Goal: Task Accomplishment & Management: Manage account settings

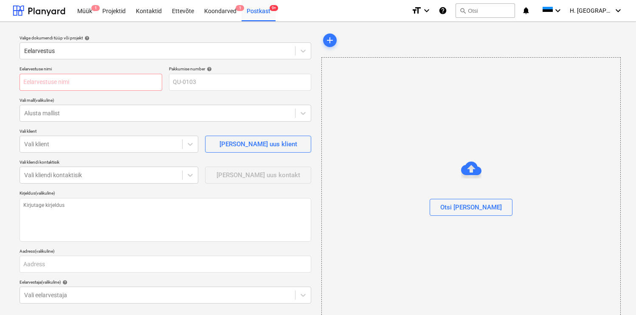
scroll to position [4, 0]
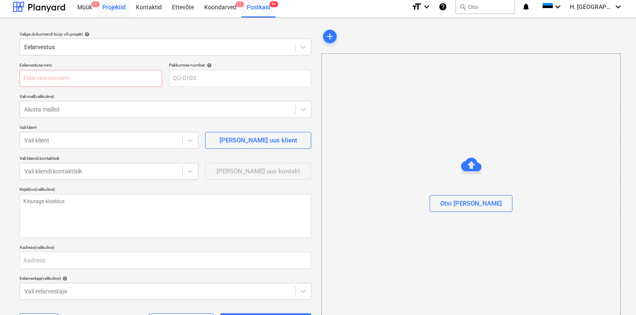
type textarea "x"
click at [122, 10] on div "Projektid" at bounding box center [114, 7] width 34 height 22
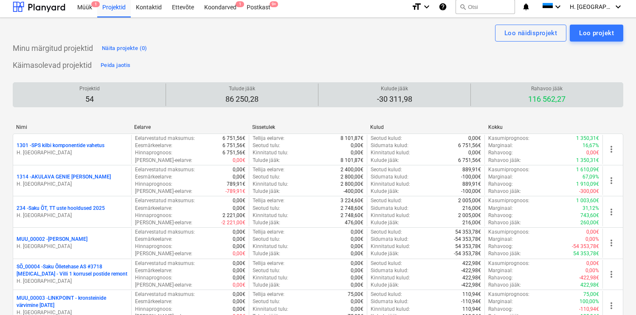
scroll to position [1305, 0]
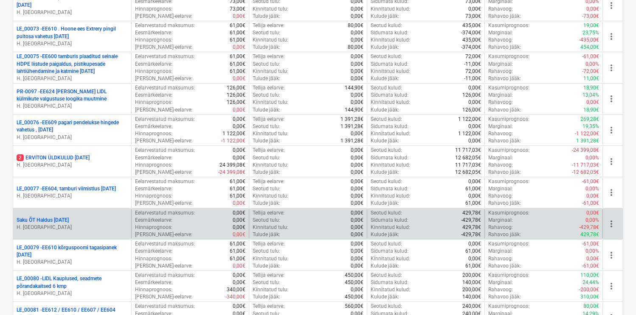
click at [69, 220] on p "Saku ÕT Haldus [DATE]" at bounding box center [43, 220] width 52 height 7
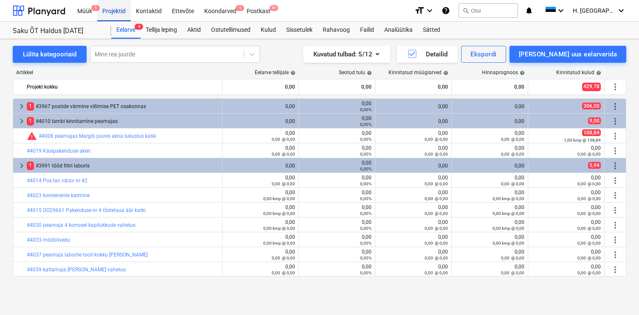
click at [113, 8] on div "Projektid" at bounding box center [114, 11] width 34 height 22
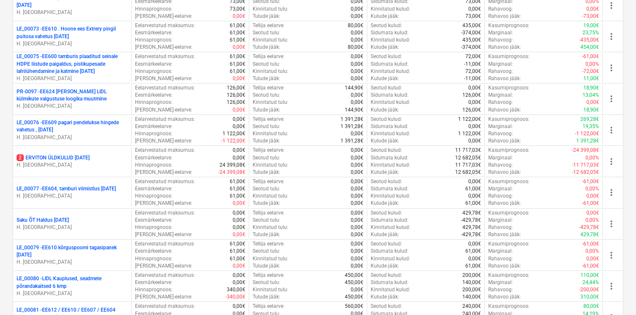
scroll to position [1578, 0]
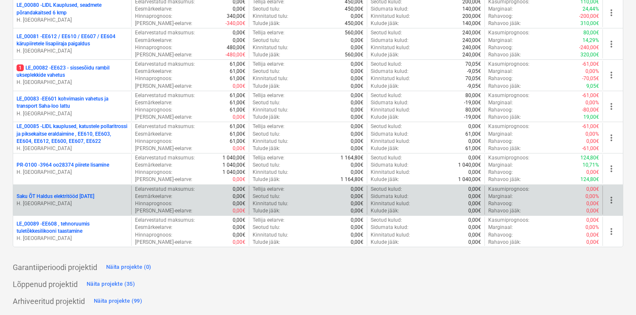
click at [94, 194] on p "Saku ÕT Haldus elektritööd [DATE]" at bounding box center [56, 196] width 78 height 7
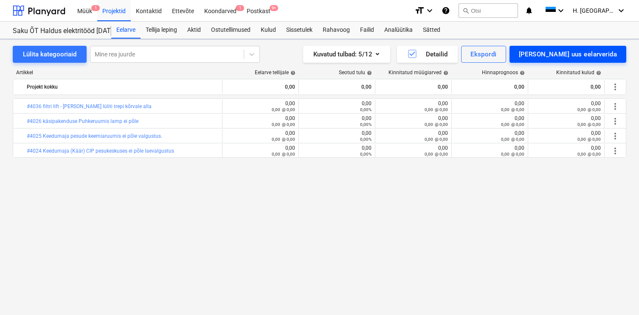
click at [585, 56] on div "[PERSON_NAME] uus eelarverida" at bounding box center [568, 54] width 98 height 11
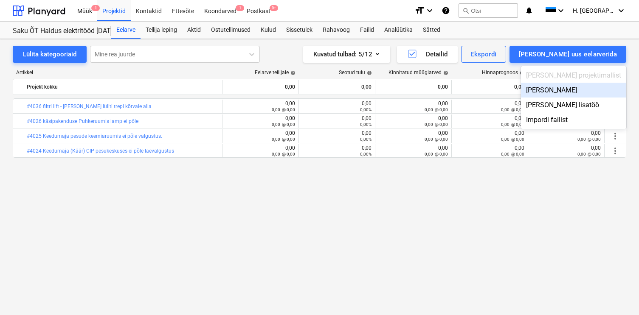
click at [574, 88] on div "[PERSON_NAME]" at bounding box center [573, 90] width 105 height 15
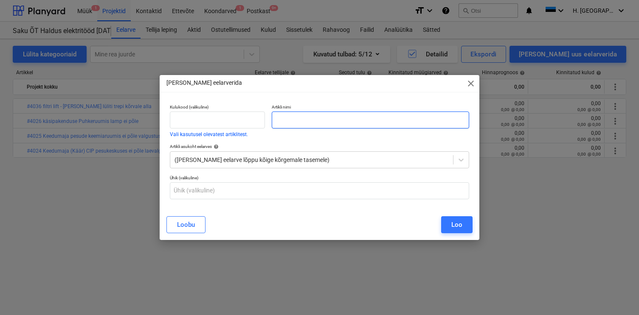
click at [305, 120] on input "text" at bounding box center [370, 120] width 197 height 17
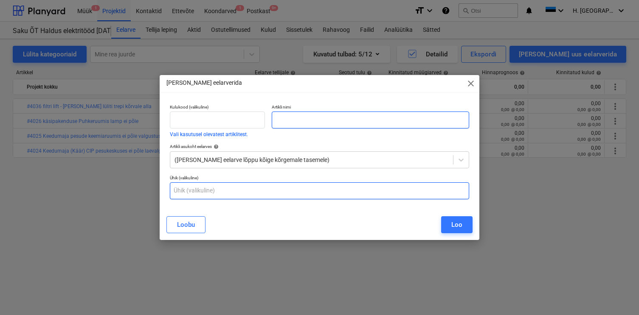
paste input "#4040 vanade valgustite eemaldamine IC laadimiplatvormidelt"
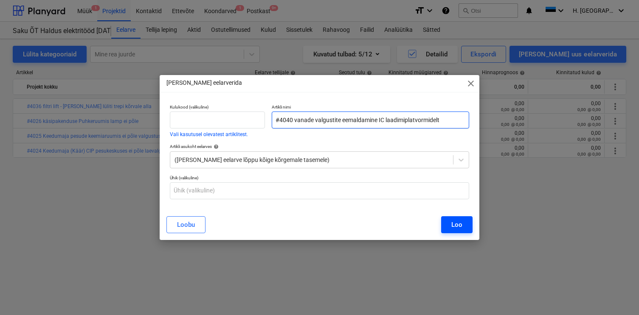
type input "#4040 vanade valgustite eemaldamine IC laadimiplatvormidelt"
click at [458, 227] on div "Loo" at bounding box center [456, 224] width 11 height 11
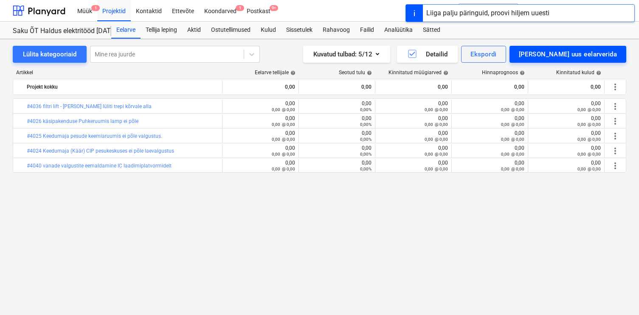
click at [562, 53] on div "[PERSON_NAME] uus eelarverida" at bounding box center [568, 54] width 98 height 11
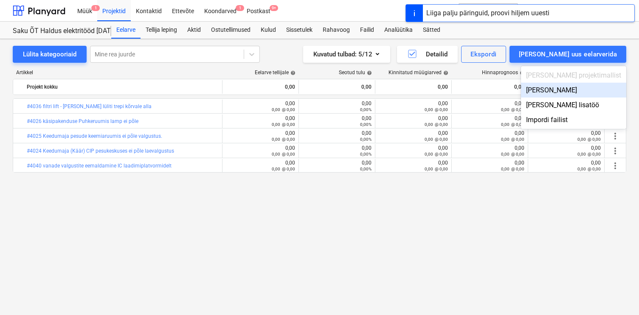
click at [573, 87] on div "[PERSON_NAME]" at bounding box center [573, 90] width 105 height 15
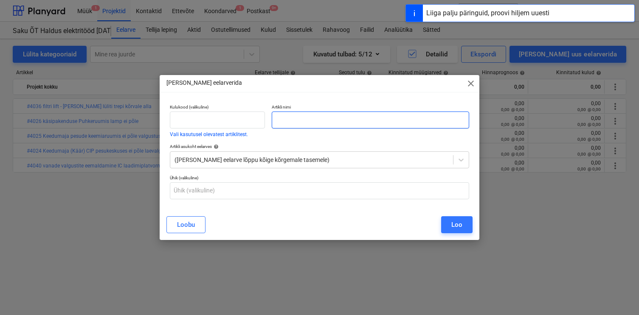
click at [427, 120] on input "text" at bounding box center [370, 120] width 197 height 17
paste input "#4038 Perimeetri valgustus"
type input "#4038 Perimeetri valgustus"
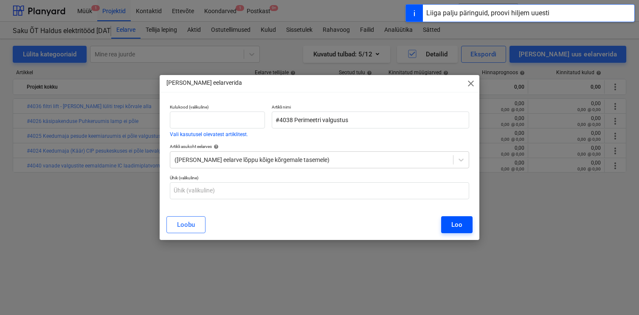
click at [450, 225] on button "Loo" at bounding box center [456, 225] width 31 height 17
